Goal: Task Accomplishment & Management: Use online tool/utility

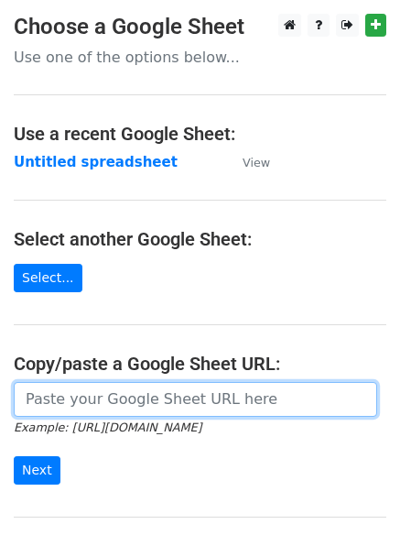
click at [92, 405] on input "url" at bounding box center [195, 399] width 363 height 35
type input "https://docs.google.com/spreadsheets/d/1Rpx7-NFuqa12FvZX-H1-YyYNf3wHdALdAQRrhc2…"
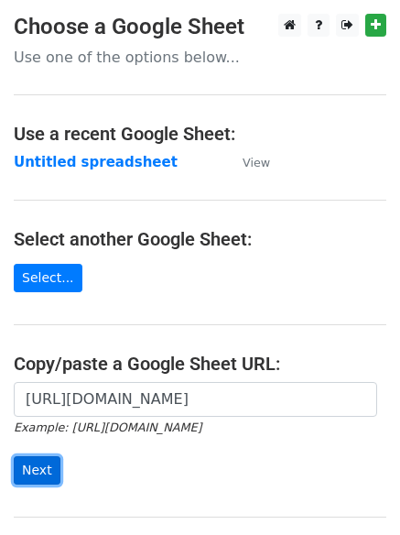
click at [35, 465] on input "Next" at bounding box center [37, 470] width 47 height 28
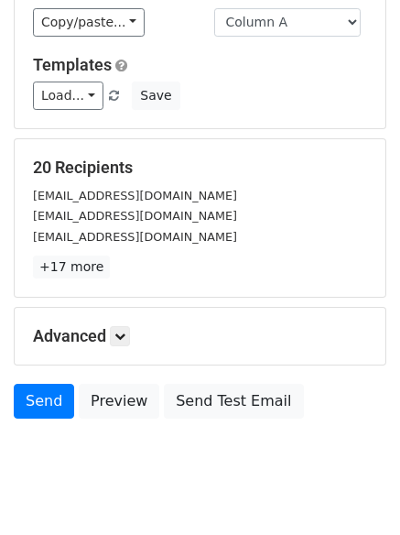
scroll to position [177, 0]
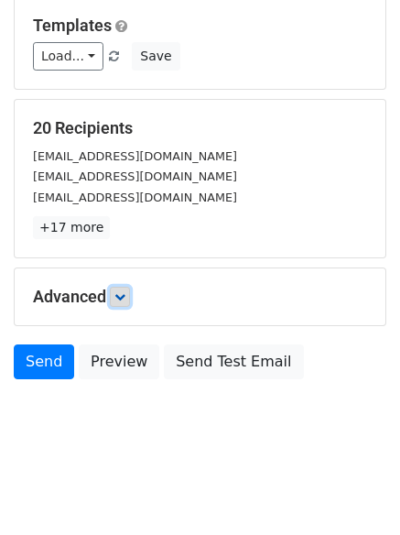
click at [130, 296] on link at bounding box center [120, 297] width 20 height 20
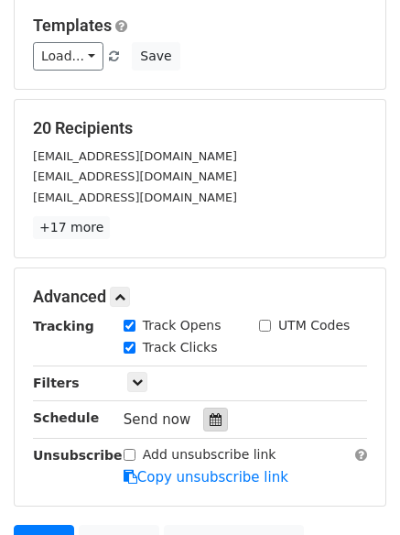
click at [210, 417] on icon at bounding box center [216, 419] width 12 height 13
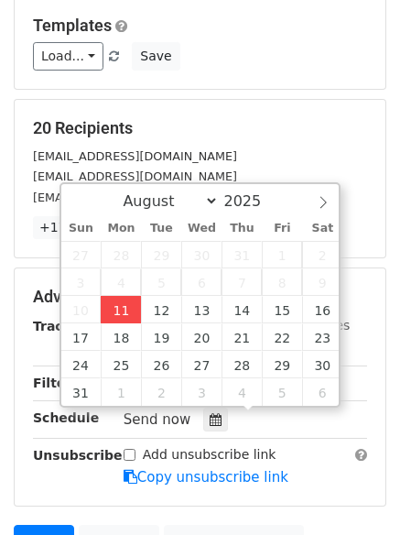
type input "[DATE] 12:50"
type input "50"
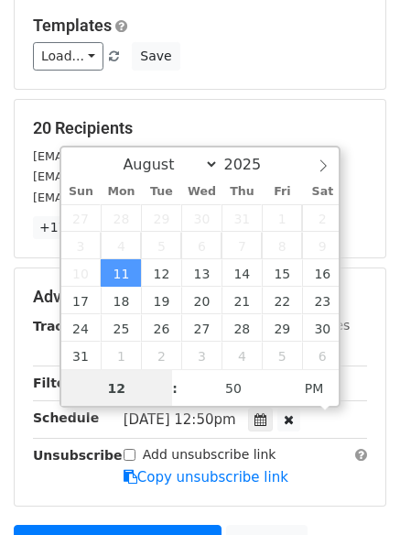
scroll to position [1, 0]
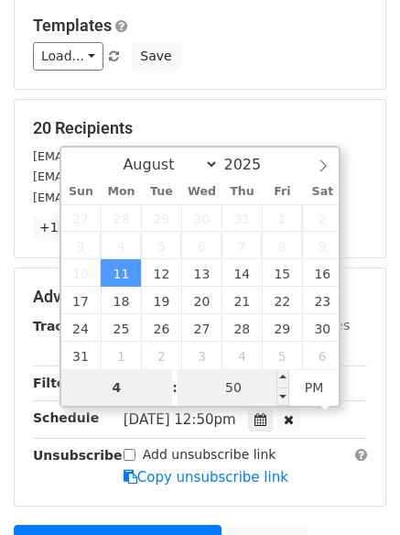
type input "4"
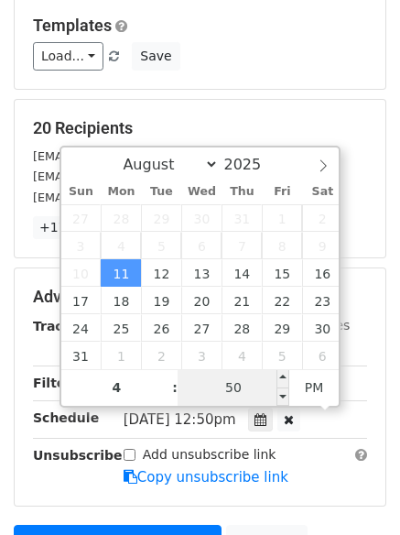
type input "[DATE] 16:50"
type input "04"
click at [249, 395] on input "50" at bounding box center [234, 387] width 112 height 37
type input "0"
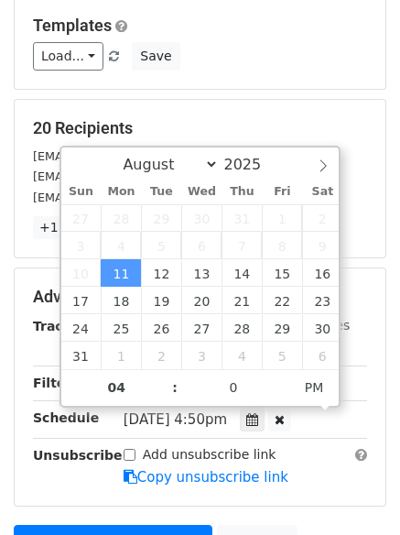
type input "[DATE] 16:00"
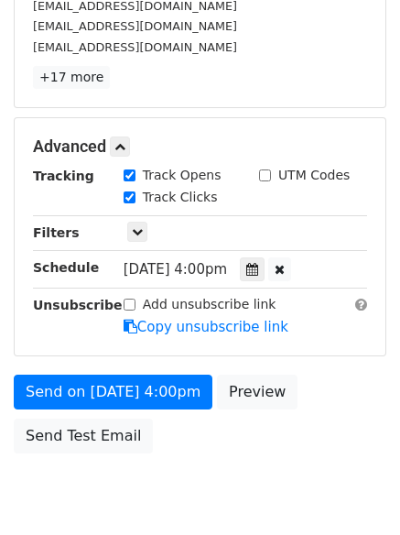
scroll to position [365, 0]
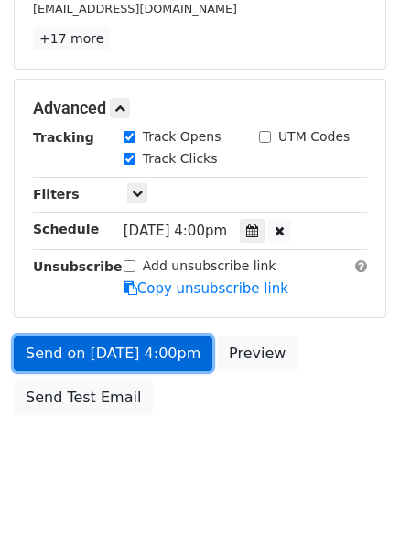
click at [104, 348] on link "Send on Aug 11 at 4:00pm" at bounding box center [113, 353] width 199 height 35
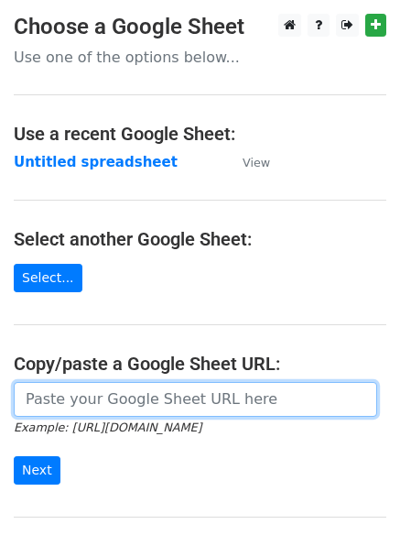
click at [148, 402] on input "url" at bounding box center [195, 399] width 363 height 35
type input "https://docs.google.com/spreadsheets/d/1Rpx7-NFuqa12FvZX-H1-YyYNf3wHdALdAQRrhc2…"
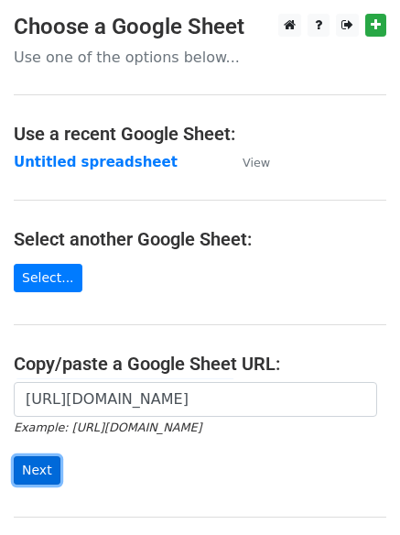
click at [35, 469] on input "Next" at bounding box center [37, 470] width 47 height 28
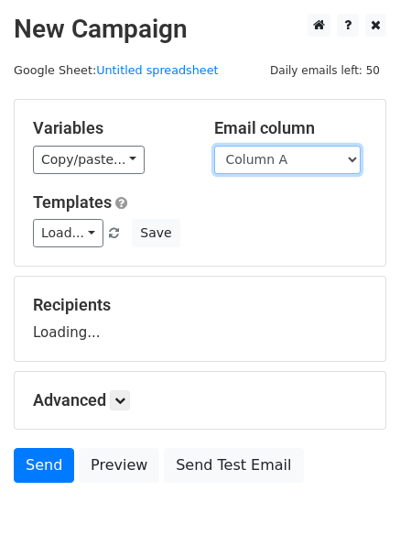
click at [348, 159] on select "Column A Column B Column C Column D" at bounding box center [287, 160] width 146 height 28
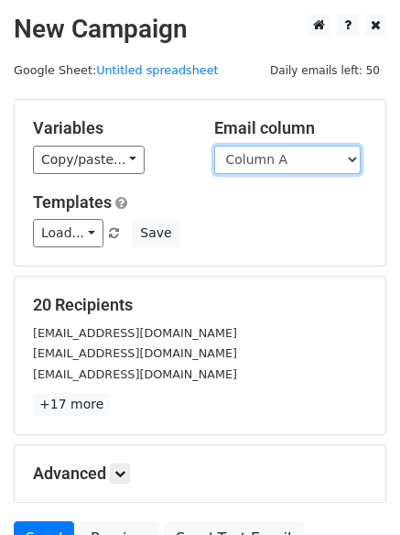
click at [354, 161] on select "Column A Column B Column C Column D" at bounding box center [287, 160] width 146 height 28
select select "Column B"
click at [214, 146] on select "Column A Column B Column C Column D" at bounding box center [287, 160] width 146 height 28
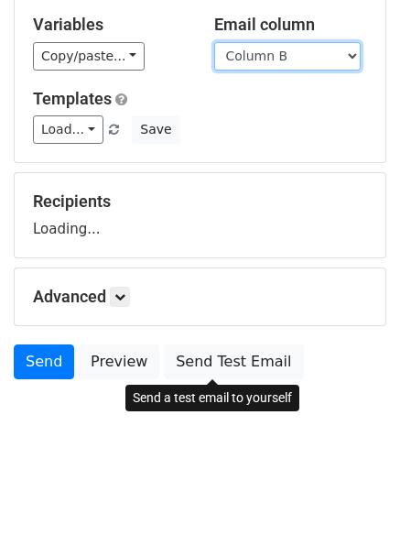
scroll to position [120, 0]
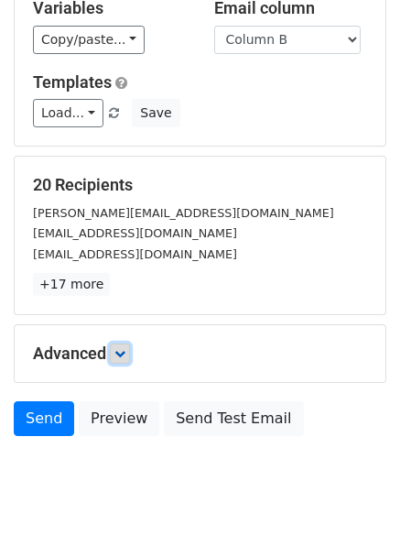
click at [130, 352] on link at bounding box center [120, 353] width 20 height 20
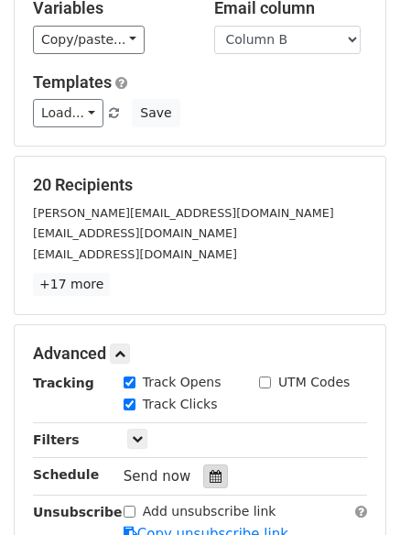
click at [210, 476] on icon at bounding box center [216, 476] width 12 height 13
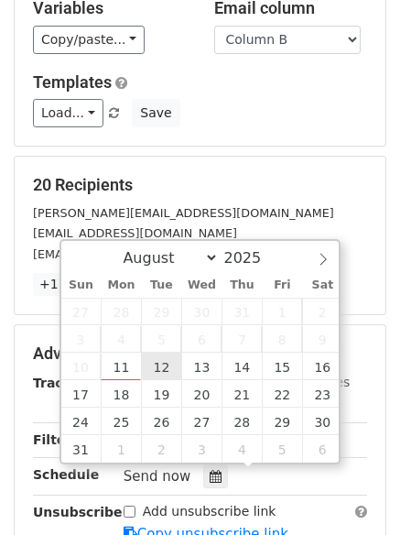
type input "2025-08-12 12:00"
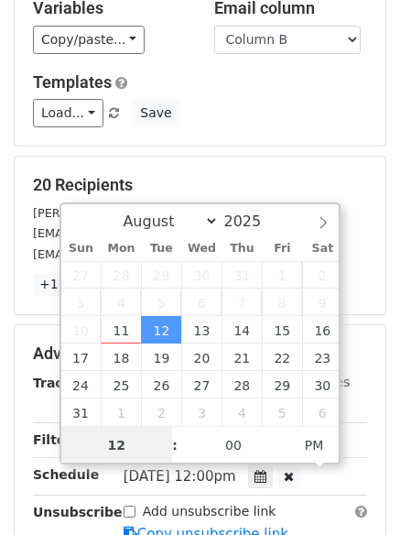
scroll to position [1, 0]
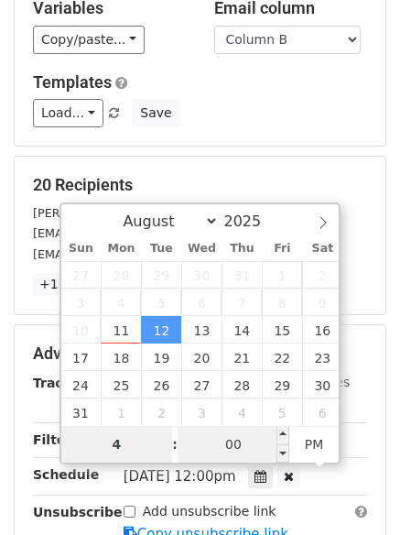
type input "4"
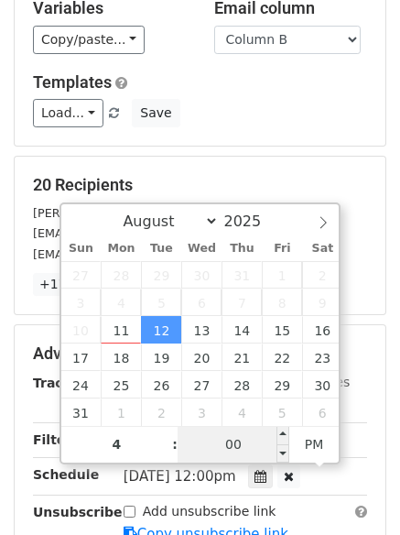
type input "2025-08-12 16:00"
type input "04"
click at [233, 445] on input "00" at bounding box center [234, 444] width 112 height 37
type input "5"
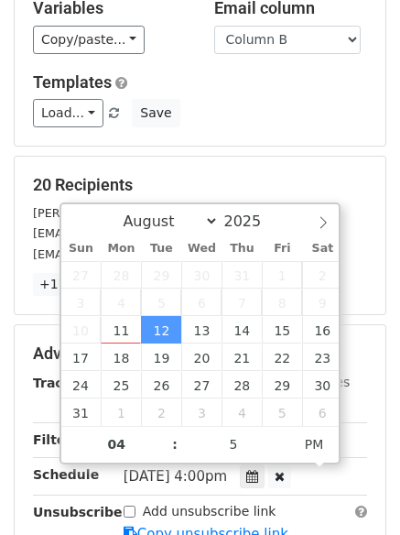
type input "2025-08-12 16:05"
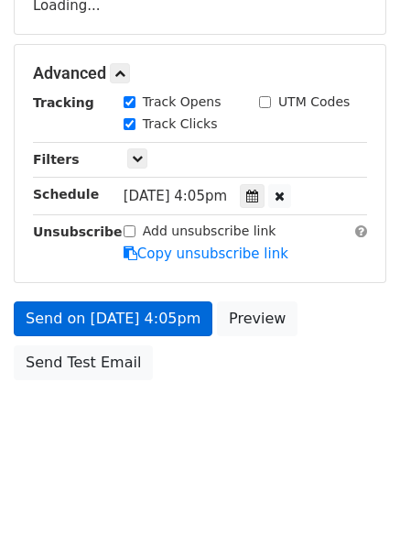
scroll to position [363, 0]
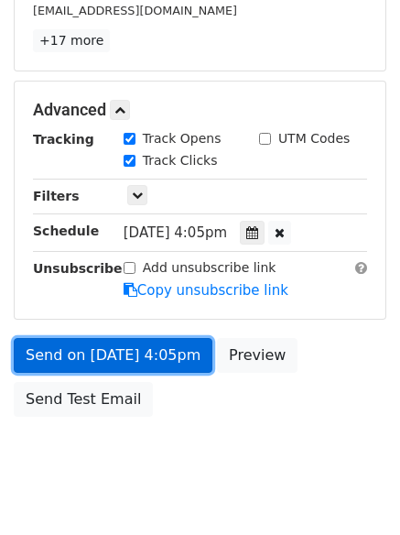
click at [111, 347] on link "Send on Aug 12 at 4:05pm" at bounding box center [113, 355] width 199 height 35
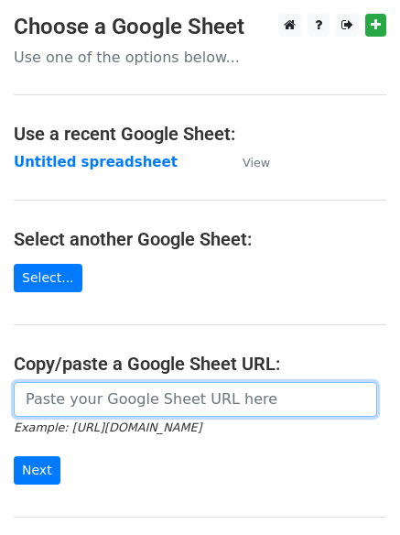
click at [92, 399] on input "url" at bounding box center [195, 399] width 363 height 35
type input "https://docs.google.com/spreadsheets/d/1Rpx7-NFuqa12FvZX-H1-YyYNf3wHdALdAQRrhc2…"
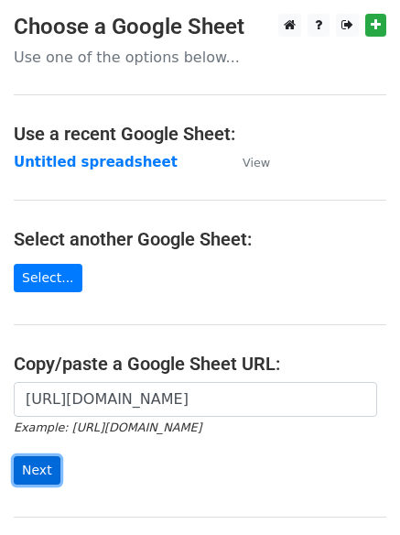
click at [42, 468] on input "Next" at bounding box center [37, 470] width 47 height 28
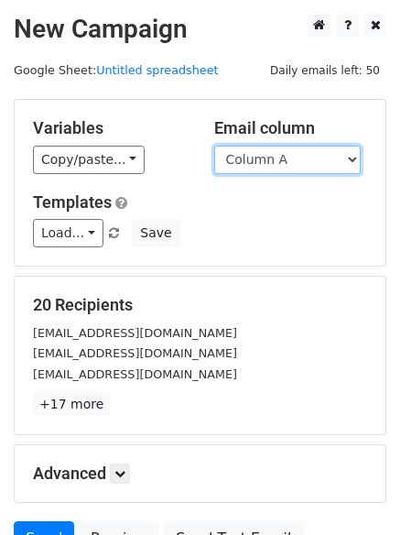
click at [357, 157] on select "Column A Column B Column C Column D" at bounding box center [287, 160] width 146 height 28
select select "Column C"
click at [214, 146] on select "Column A Column B Column C Column D" at bounding box center [287, 160] width 146 height 28
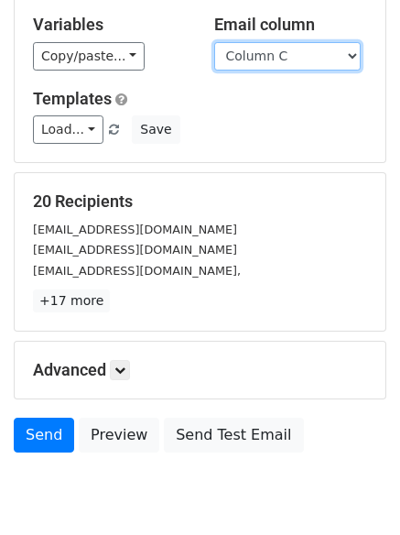
scroll to position [168, 0]
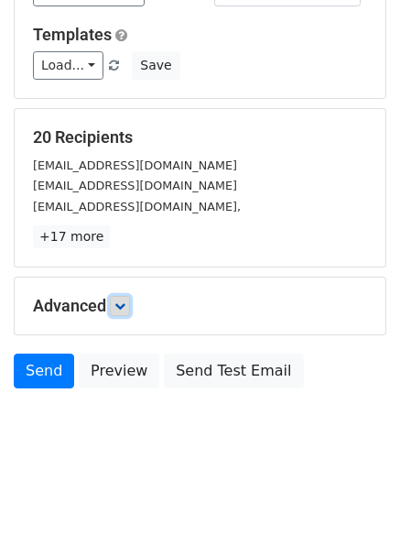
click at [125, 301] on icon at bounding box center [119, 305] width 11 height 11
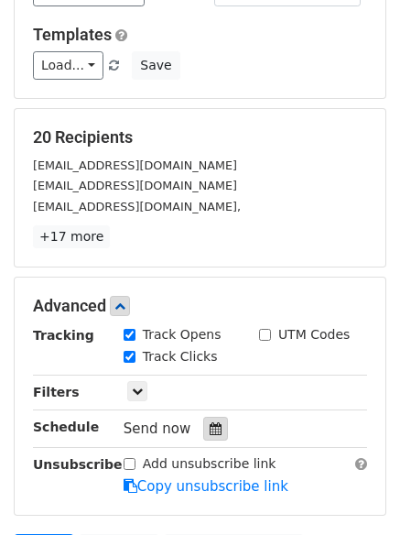
click at [210, 435] on icon at bounding box center [216, 428] width 12 height 13
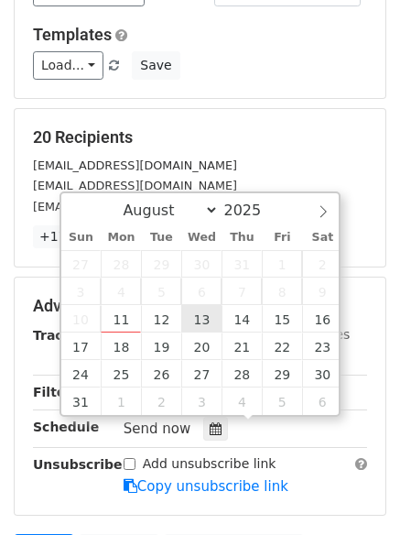
type input "[DATE] 12:00"
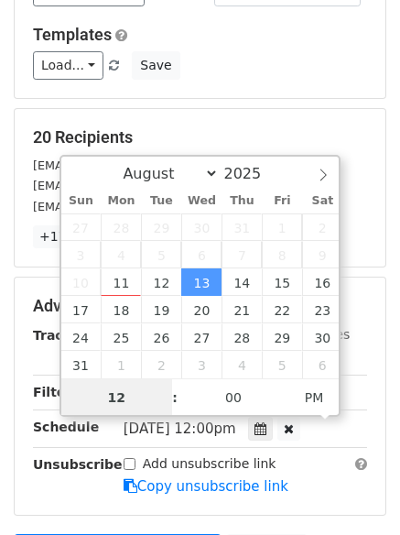
scroll to position [1, 0]
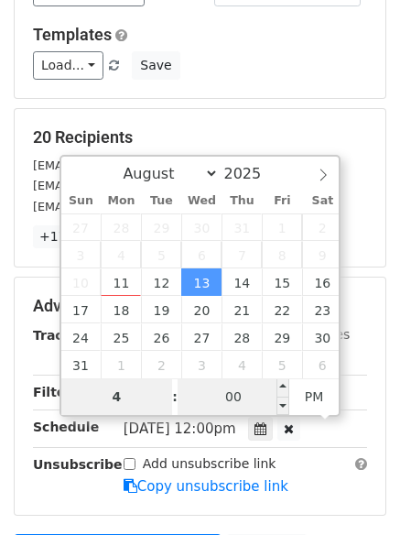
type input "4"
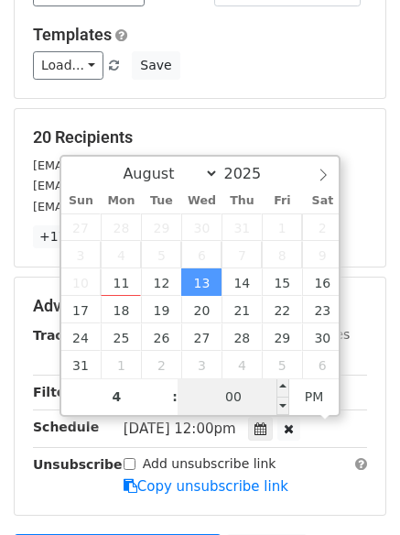
type input "[DATE] 16:00"
type input "04"
click at [231, 385] on input "00" at bounding box center [234, 396] width 112 height 37
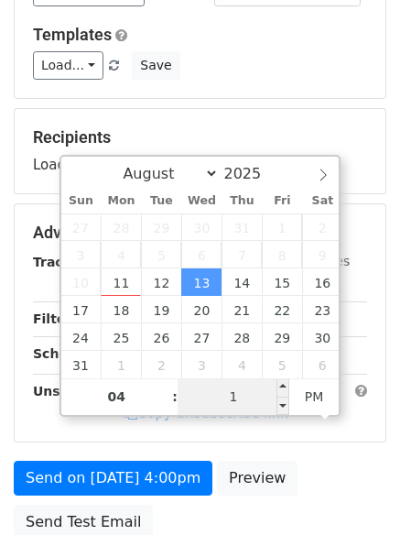
type input "10"
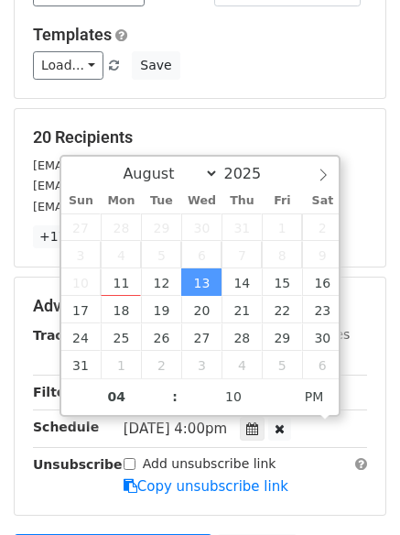
type input "[DATE] 16:10"
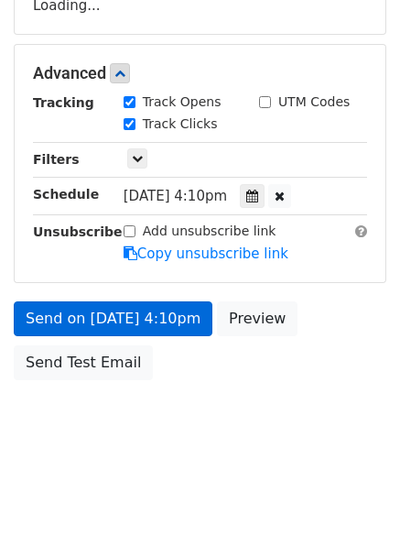
scroll to position [343, 0]
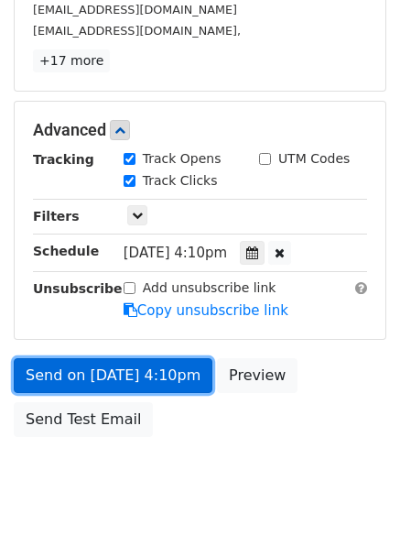
click at [122, 370] on link "Send on [DATE] 4:10pm" at bounding box center [113, 375] width 199 height 35
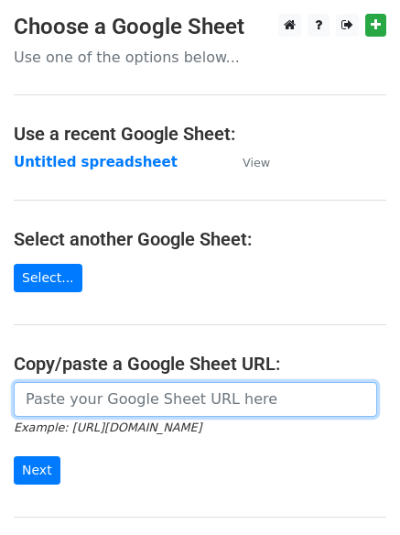
click at [109, 404] on input "url" at bounding box center [195, 399] width 363 height 35
type input "[URL][DOMAIN_NAME]"
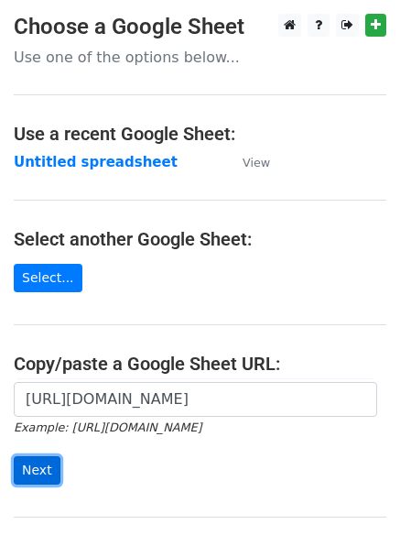
click at [31, 464] on input "Next" at bounding box center [37, 470] width 47 height 28
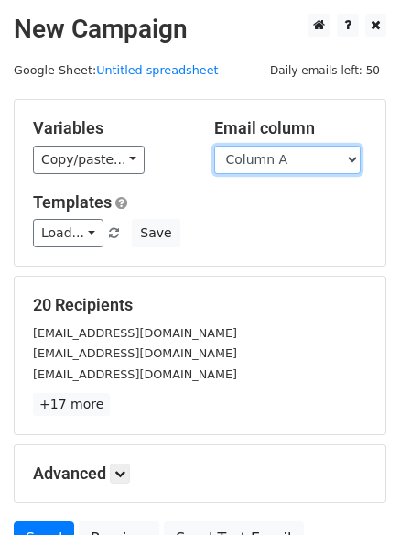
click at [352, 159] on select "Column A Column B Column C Column D" at bounding box center [287, 160] width 146 height 28
select select "Column D"
click at [214, 146] on select "Column A Column B Column C Column D" at bounding box center [287, 160] width 146 height 28
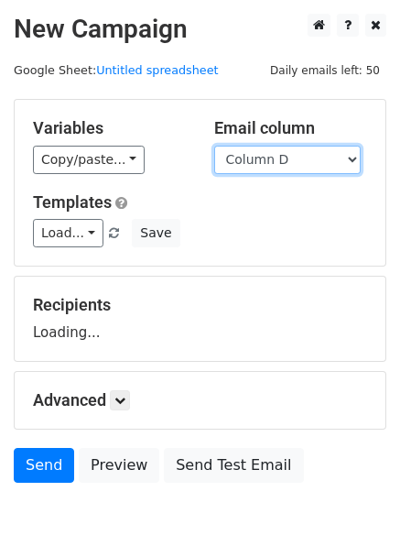
scroll to position [103, 0]
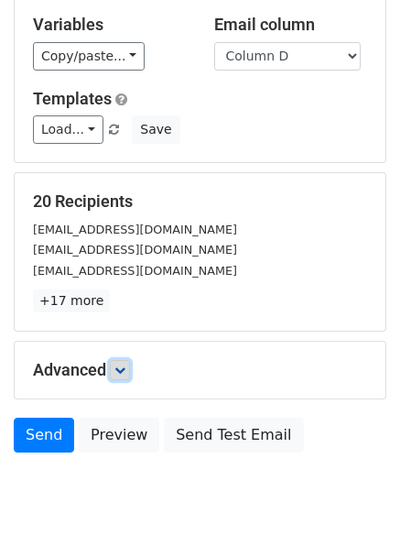
click at [120, 372] on icon at bounding box center [119, 369] width 11 height 11
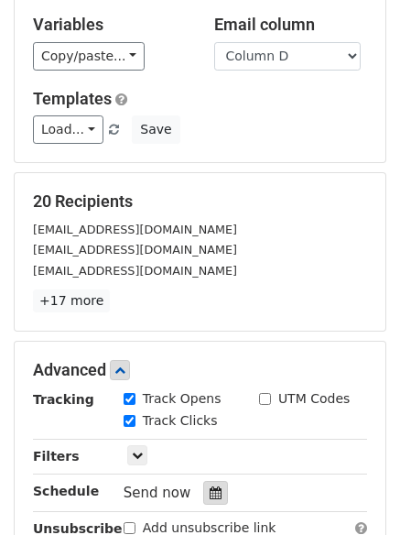
click at [210, 490] on icon at bounding box center [216, 492] width 12 height 13
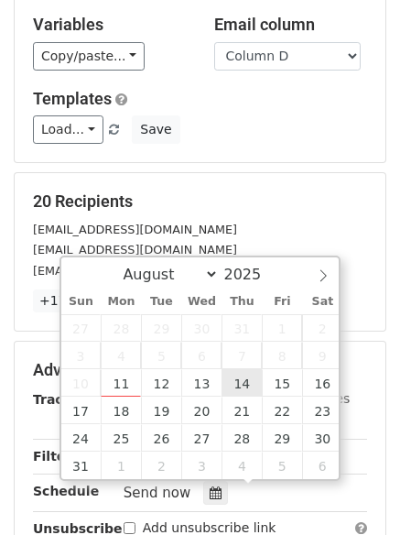
type input "2025-08-14 12:00"
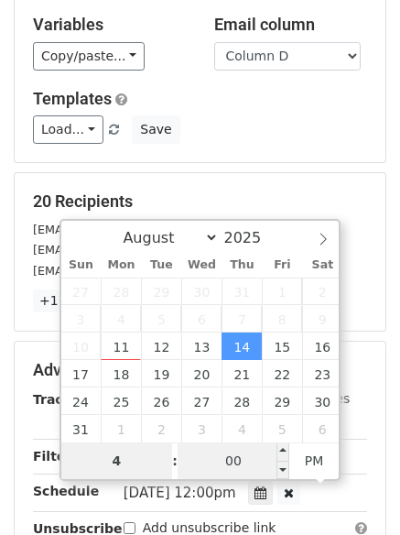
type input "4"
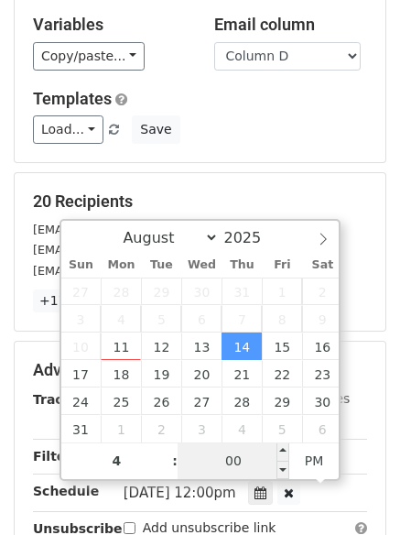
type input "2025-08-14 16:00"
type input "04"
click at [235, 454] on input "00" at bounding box center [234, 460] width 112 height 37
type input "15"
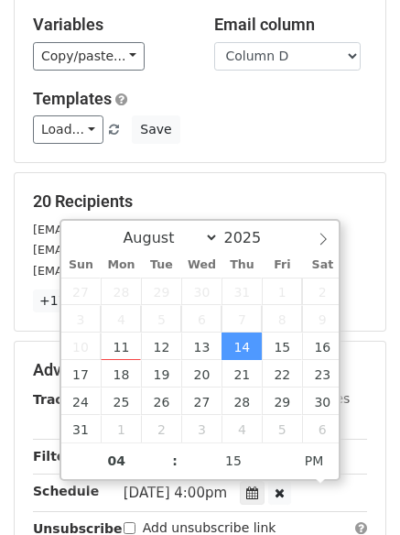
type input "2025-08-14 16:15"
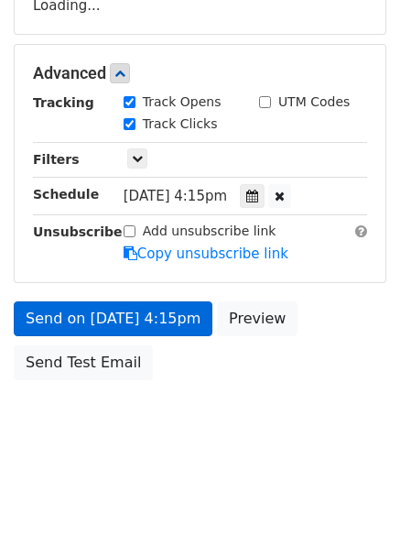
scroll to position [400, 0]
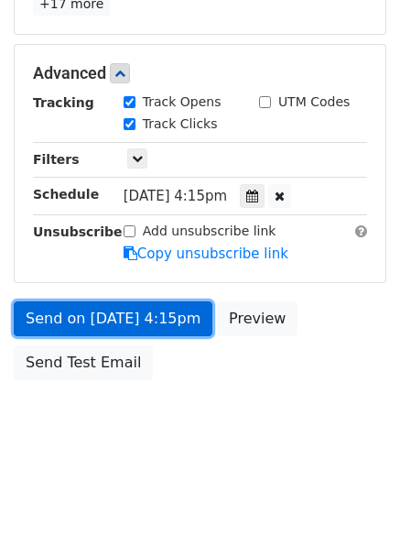
click at [113, 312] on link "Send on Aug 14 at 4:15pm" at bounding box center [113, 318] width 199 height 35
